Goal: Navigation & Orientation: Understand site structure

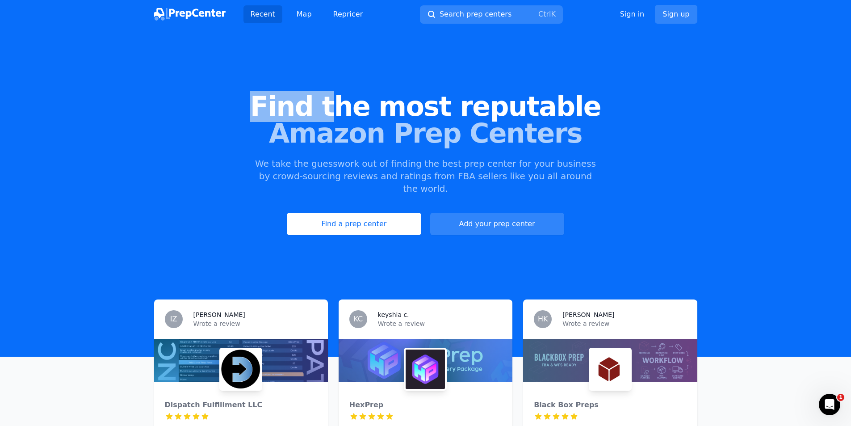
drag, startPoint x: 277, startPoint y: 107, endPoint x: 356, endPoint y: 108, distance: 78.2
click at [353, 107] on span "Find the most reputable" at bounding box center [425, 106] width 822 height 27
drag, startPoint x: 361, startPoint y: 109, endPoint x: 373, endPoint y: 110, distance: 12.1
click at [373, 110] on span "Find the most reputable" at bounding box center [425, 106] width 822 height 27
drag, startPoint x: 436, startPoint y: 114, endPoint x: 503, endPoint y: 113, distance: 67.0
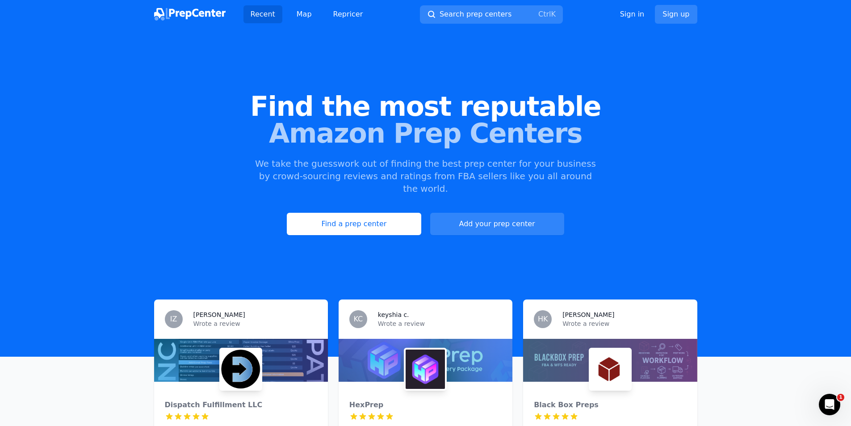
click at [440, 114] on span "Find the most reputable" at bounding box center [425, 106] width 822 height 27
click at [553, 110] on span "Find the most reputable" at bounding box center [425, 106] width 822 height 27
drag, startPoint x: 514, startPoint y: 142, endPoint x: 494, endPoint y: 143, distance: 19.7
click at [498, 143] on span "Amazon Prep Centers" at bounding box center [425, 133] width 822 height 27
drag, startPoint x: 476, startPoint y: 145, endPoint x: 412, endPoint y: 147, distance: 64.4
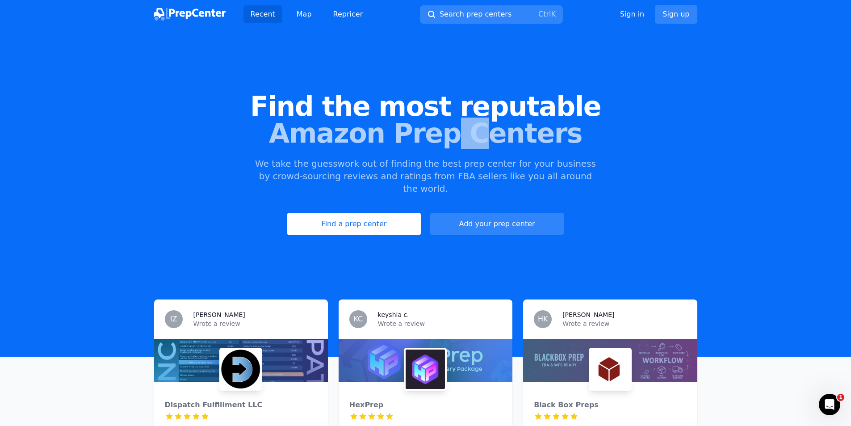
click at [417, 147] on span "Amazon Prep Centers" at bounding box center [425, 133] width 822 height 27
drag, startPoint x: 342, startPoint y: 142, endPoint x: 296, endPoint y: 141, distance: 46.0
click at [320, 142] on span "Amazon Prep Centers" at bounding box center [425, 133] width 822 height 27
drag, startPoint x: 296, startPoint y: 141, endPoint x: 279, endPoint y: 143, distance: 16.6
click at [284, 142] on span "Amazon Prep Centers" at bounding box center [425, 133] width 822 height 27
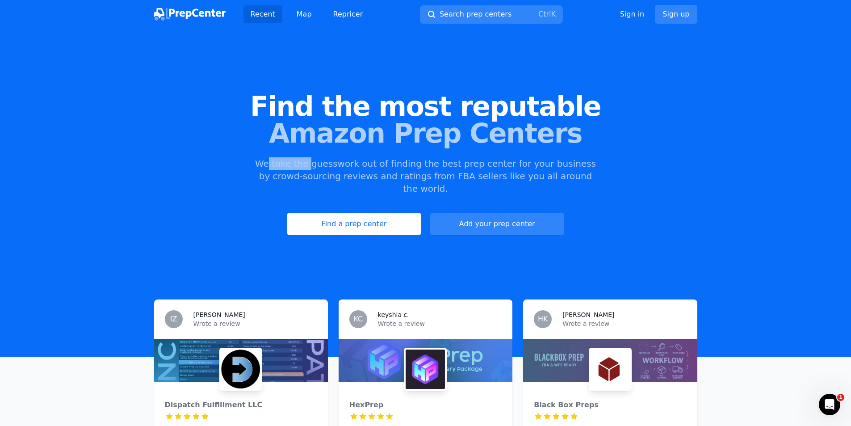
drag, startPoint x: 268, startPoint y: 163, endPoint x: 306, endPoint y: 158, distance: 38.8
click at [306, 158] on p "We take the guesswork out of finding the best prep center for your business by …" at bounding box center [425, 176] width 343 height 38
click at [358, 159] on p "We take the guesswork out of finding the best prep center for your business by …" at bounding box center [425, 176] width 343 height 38
drag, startPoint x: 398, startPoint y: 161, endPoint x: 426, endPoint y: 160, distance: 27.7
click at [402, 161] on p "We take the guesswork out of finding the best prep center for your business by …" at bounding box center [425, 176] width 343 height 38
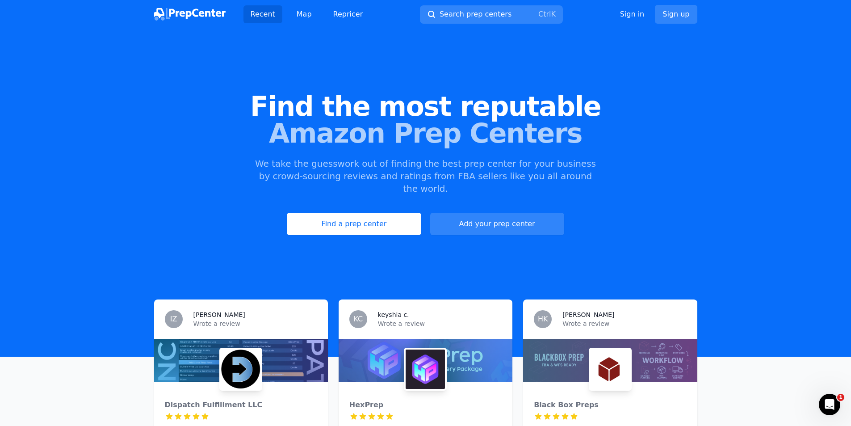
drag, startPoint x: 426, startPoint y: 160, endPoint x: 458, endPoint y: 162, distance: 31.7
click at [431, 161] on p "We take the guesswork out of finding the best prep center for your business by …" at bounding box center [425, 176] width 343 height 38
drag, startPoint x: 458, startPoint y: 162, endPoint x: 465, endPoint y: 163, distance: 7.6
click at [465, 163] on p "We take the guesswork out of finding the best prep center for your business by …" at bounding box center [425, 176] width 343 height 38
drag, startPoint x: 487, startPoint y: 163, endPoint x: 527, endPoint y: 165, distance: 40.2
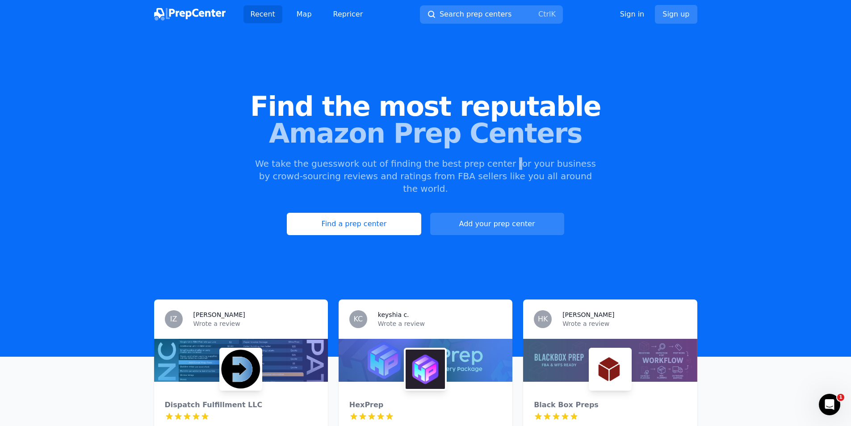
click at [496, 165] on p "We take the guesswork out of finding the best prep center for your business by …" at bounding box center [425, 176] width 343 height 38
drag, startPoint x: 527, startPoint y: 165, endPoint x: 560, endPoint y: 168, distance: 32.7
click at [559, 168] on p "We take the guesswork out of finding the best prep center for your business by …" at bounding box center [425, 176] width 343 height 38
click at [593, 165] on p "We take the guesswork out of finding the best prep center for your business by …" at bounding box center [425, 176] width 343 height 38
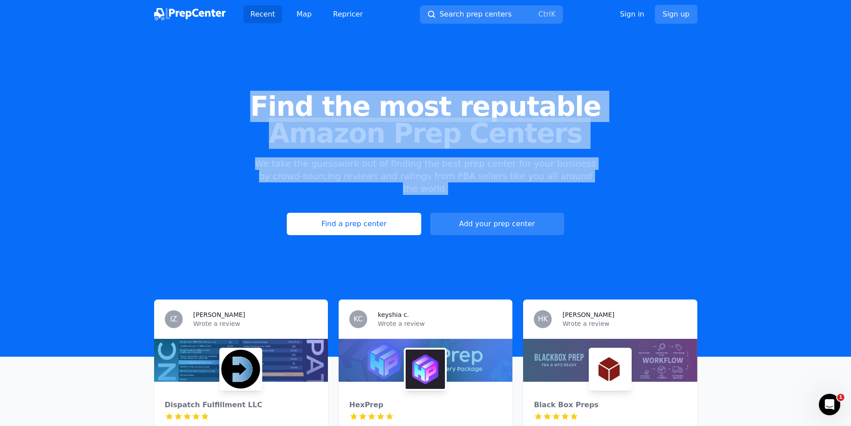
drag, startPoint x: 589, startPoint y: 173, endPoint x: 262, endPoint y: 104, distance: 334.2
click at [262, 104] on div "Find the most reputable Amazon Prep Centers We take the guesswork out of findin…" at bounding box center [425, 164] width 851 height 242
click at [632, 66] on div "Find the most reputable Amazon Prep Centers We take the guesswork out of findin…" at bounding box center [425, 164] width 851 height 242
